Goal: Task Accomplishment & Management: Complete application form

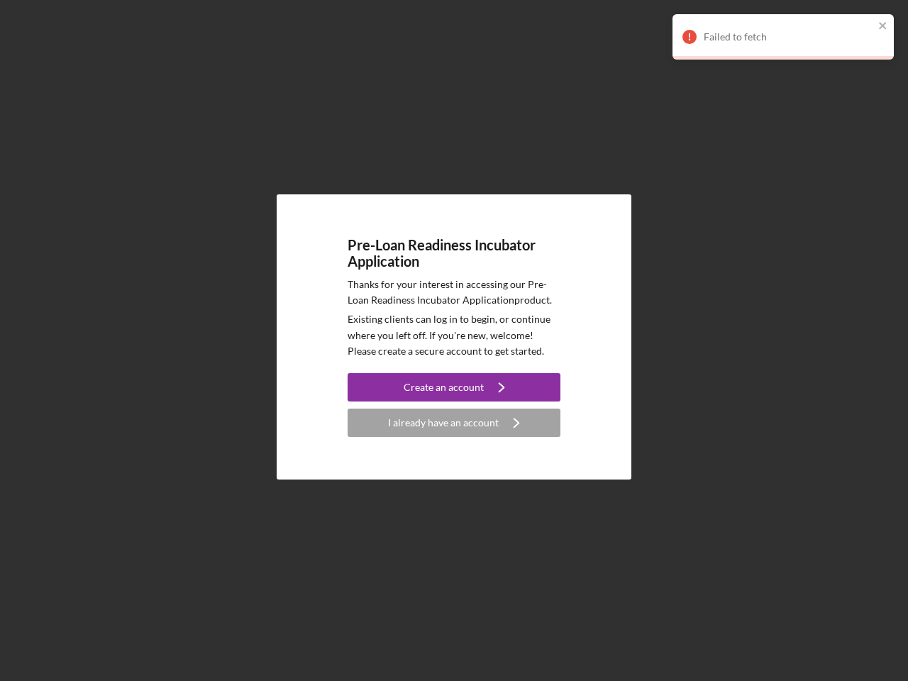
click at [454, 340] on p "Existing clients can log in to begin, or continue where you left off. If you're…" at bounding box center [454, 335] width 213 height 48
click at [454, 387] on div "Create an account" at bounding box center [444, 387] width 80 height 28
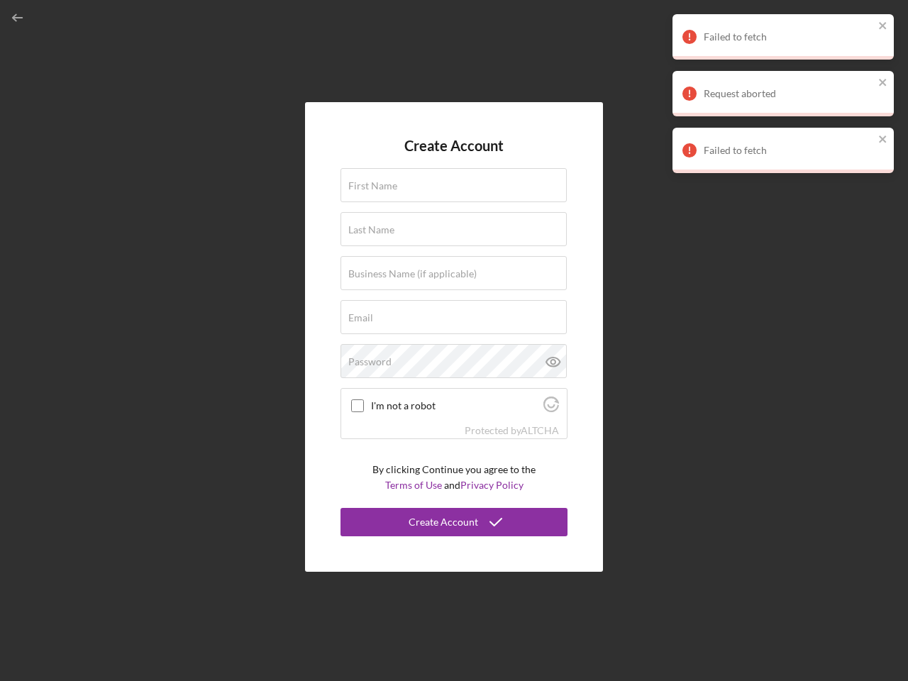
click at [454, 423] on div "Protected by [PERSON_NAME]" at bounding box center [454, 431] width 226 height 16
click at [783, 37] on div "Failed to fetch" at bounding box center [789, 36] width 170 height 11
